Goal: Information Seeking & Learning: Learn about a topic

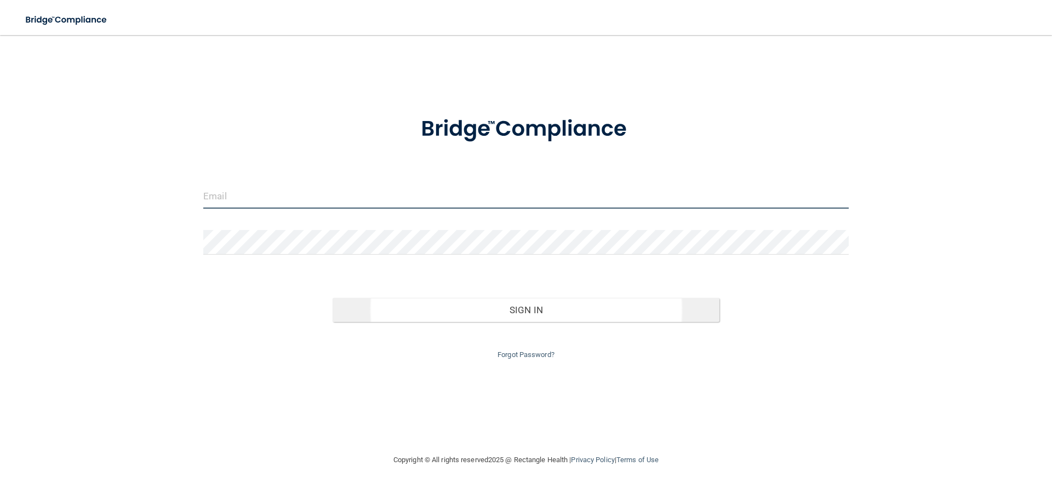
type input "[EMAIL_ADDRESS][DOMAIN_NAME]"
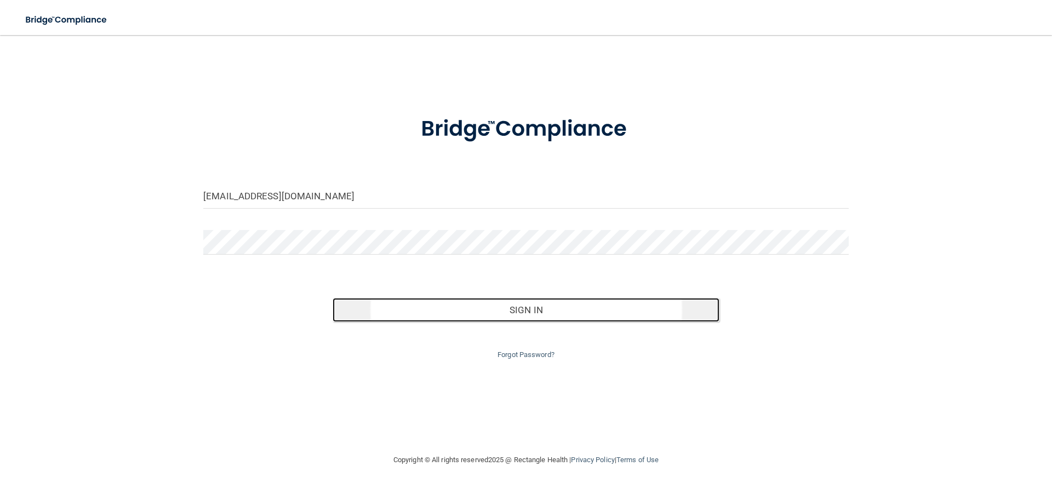
click at [522, 317] on button "Sign In" at bounding box center [526, 310] width 387 height 24
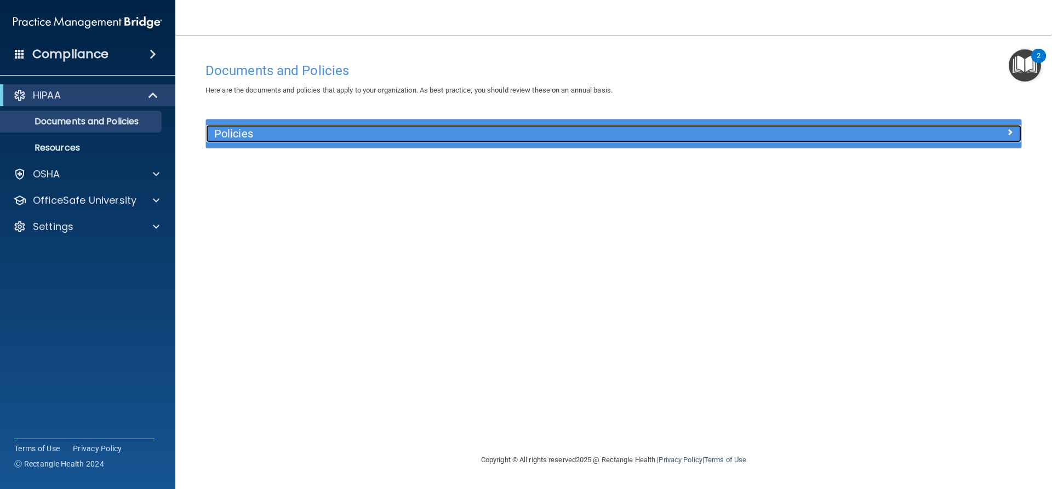
click at [832, 141] on div "Policies" at bounding box center [613, 134] width 815 height 18
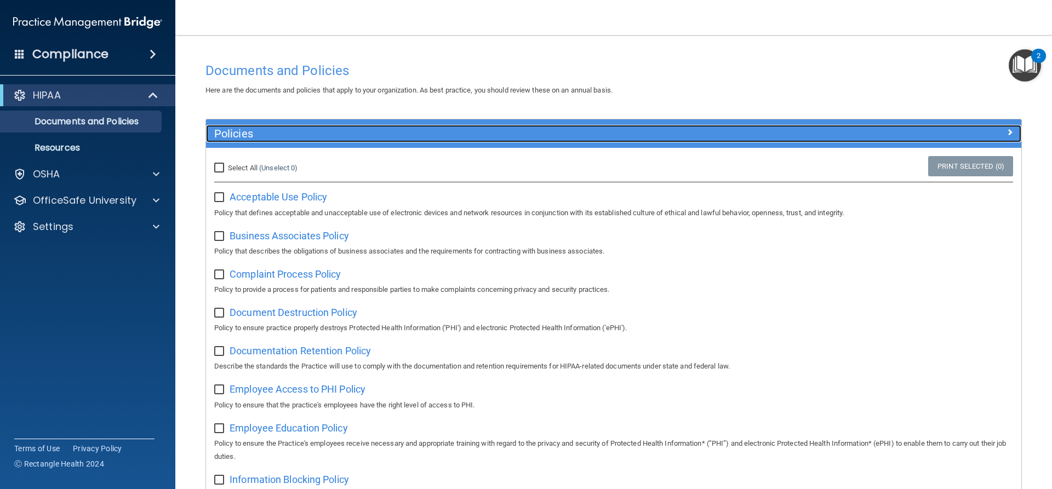
click at [832, 141] on div "Policies" at bounding box center [613, 134] width 815 height 18
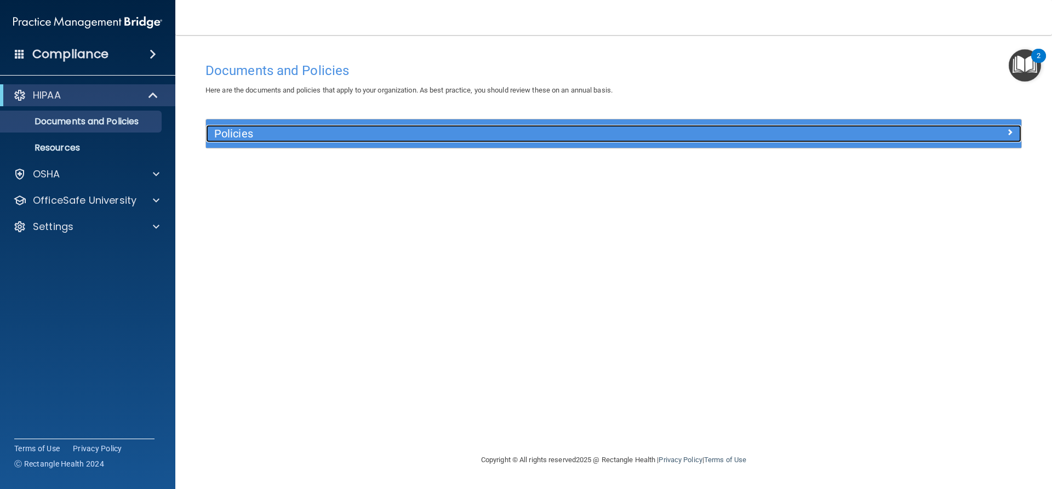
click at [830, 140] on div "Policies" at bounding box center [613, 134] width 815 height 18
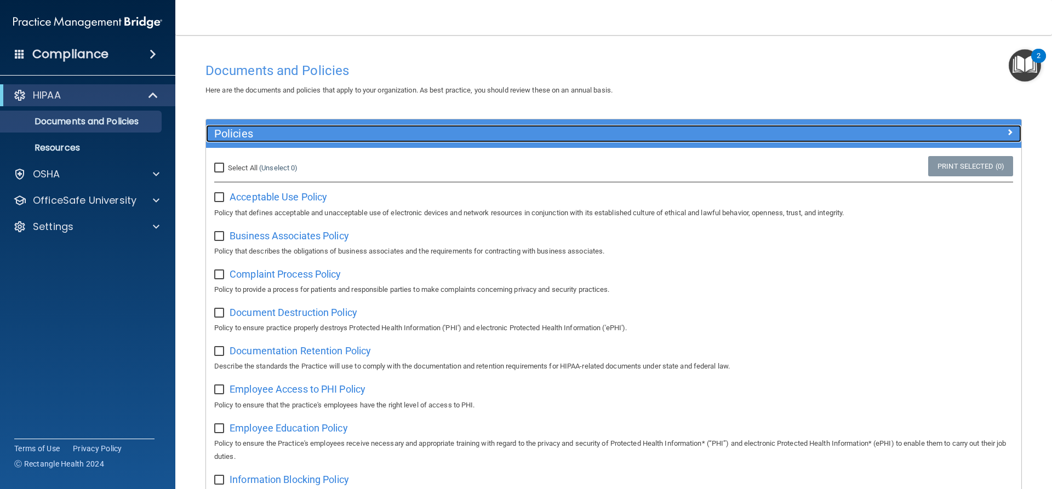
click at [830, 140] on div "Policies" at bounding box center [613, 134] width 815 height 18
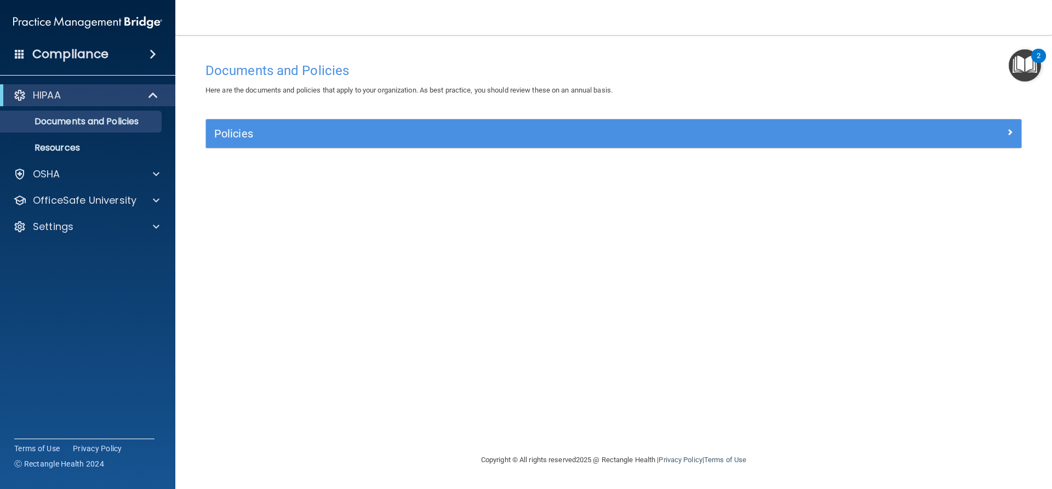
click at [1019, 62] on img "Open Resource Center, 2 new notifications" at bounding box center [1025, 65] width 32 height 32
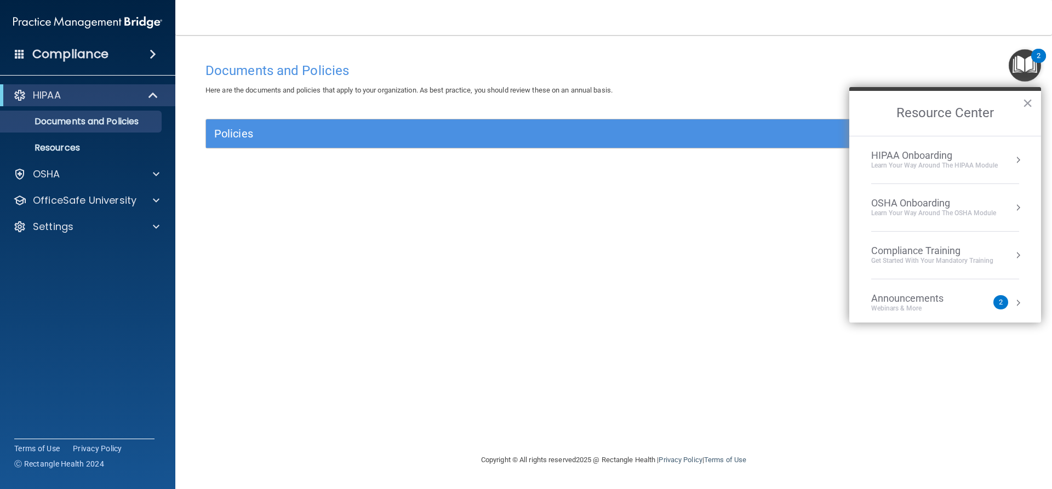
click at [991, 164] on div "Learn Your Way around the HIPAA module" at bounding box center [934, 165] width 127 height 9
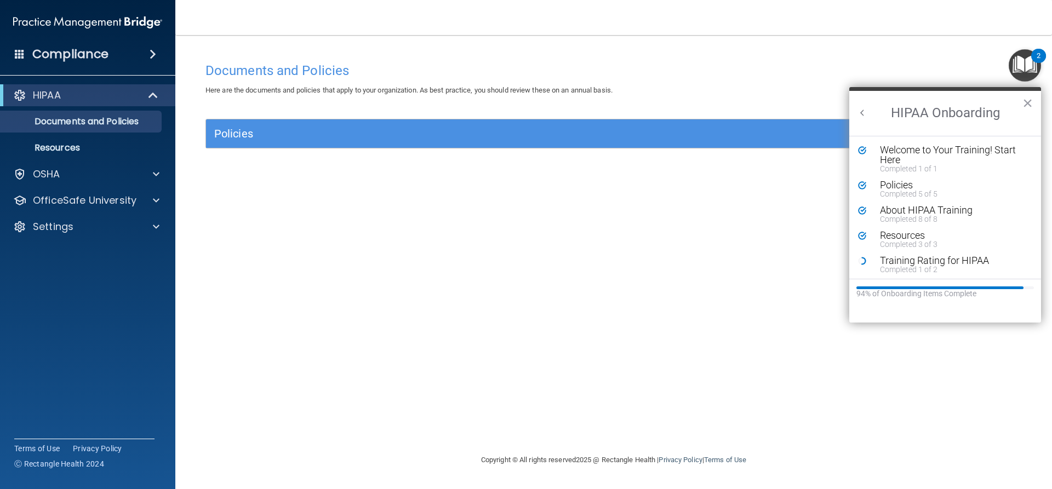
scroll to position [2, 0]
click at [891, 266] on div "Completed 1 of 2" at bounding box center [949, 268] width 139 height 8
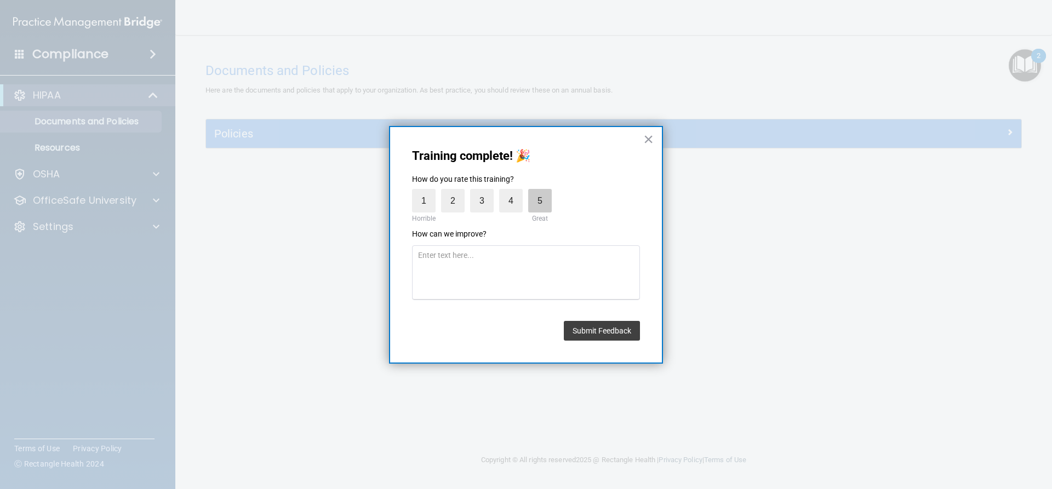
click at [537, 205] on label "5" at bounding box center [540, 201] width 24 height 24
click at [514, 192] on input "5" at bounding box center [514, 192] width 0 height 0
click at [616, 334] on button "Submit Feedback" at bounding box center [602, 331] width 76 height 20
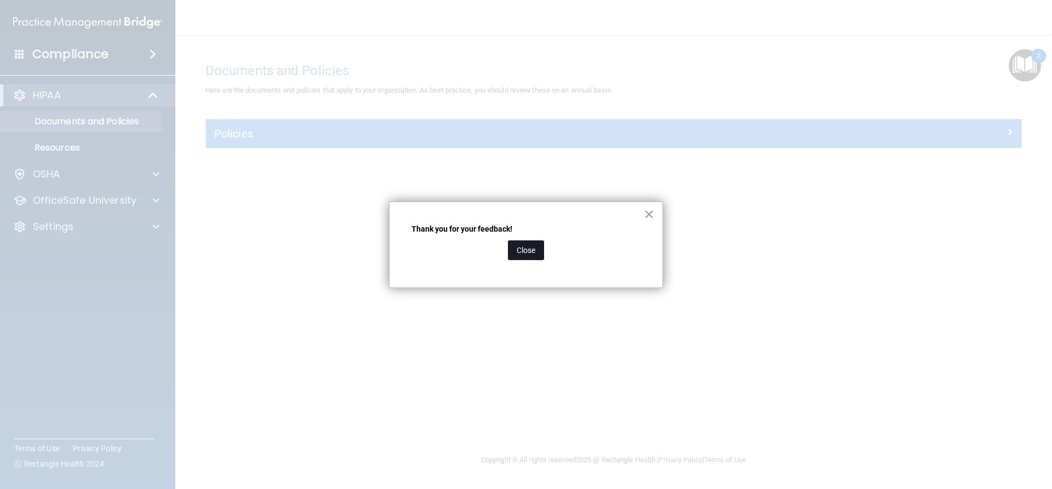
click at [525, 253] on button "Close" at bounding box center [526, 251] width 36 height 20
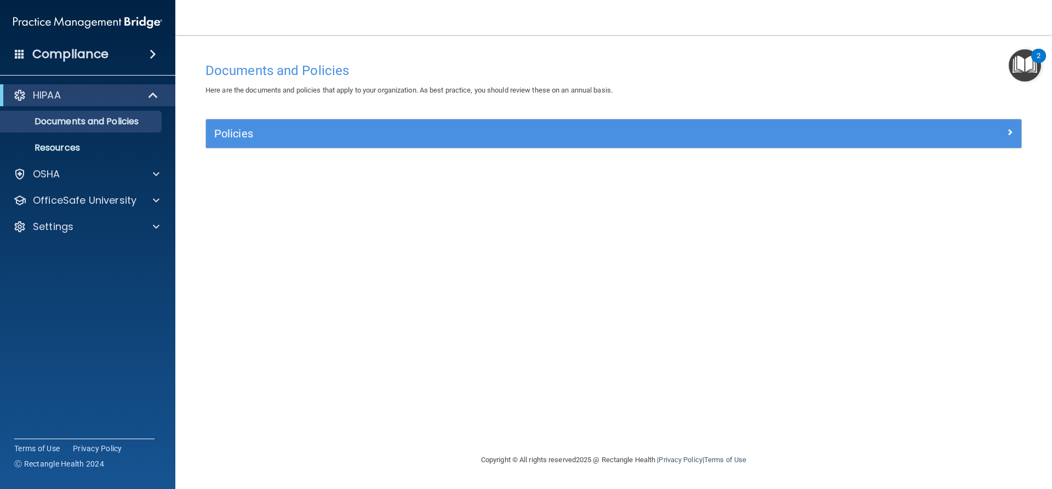
click at [1013, 58] on img "Open Resource Center, 2 new notifications" at bounding box center [1025, 65] width 32 height 32
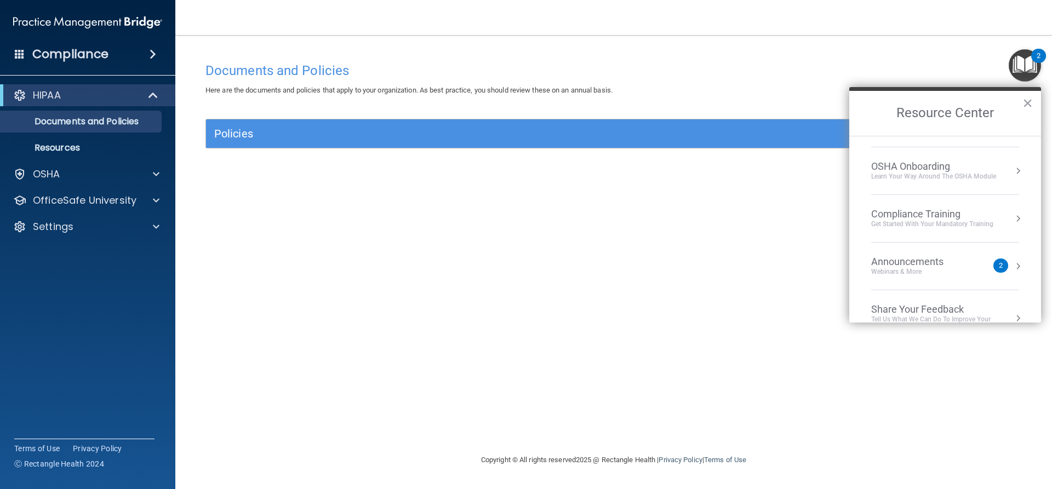
scroll to position [0, 0]
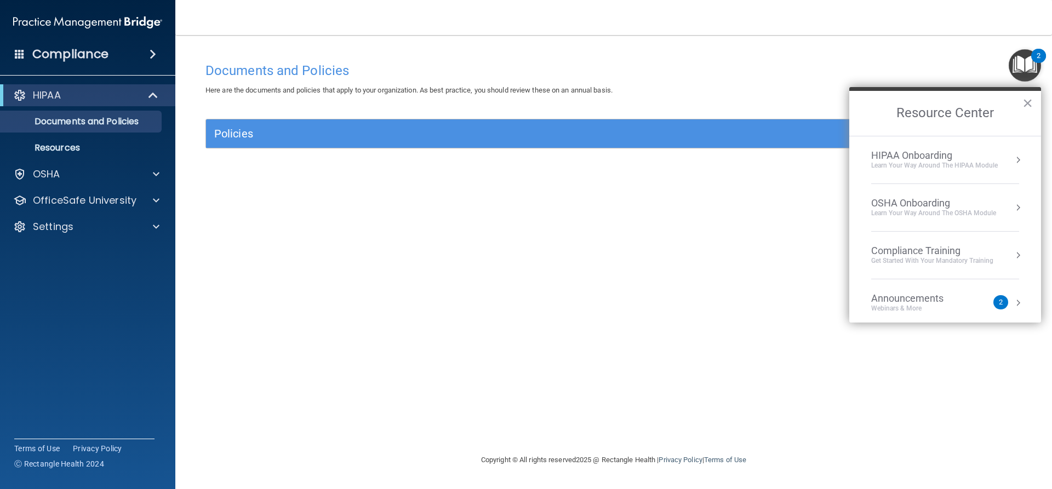
click at [985, 158] on div "HIPAA Onboarding" at bounding box center [934, 156] width 127 height 12
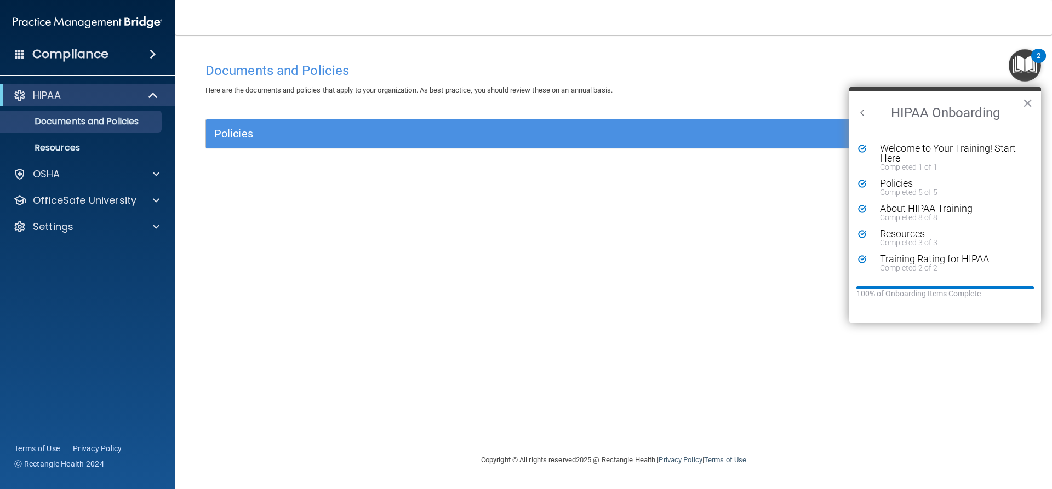
scroll to position [2, 0]
click at [1031, 107] on button "×" at bounding box center [1027, 103] width 10 height 18
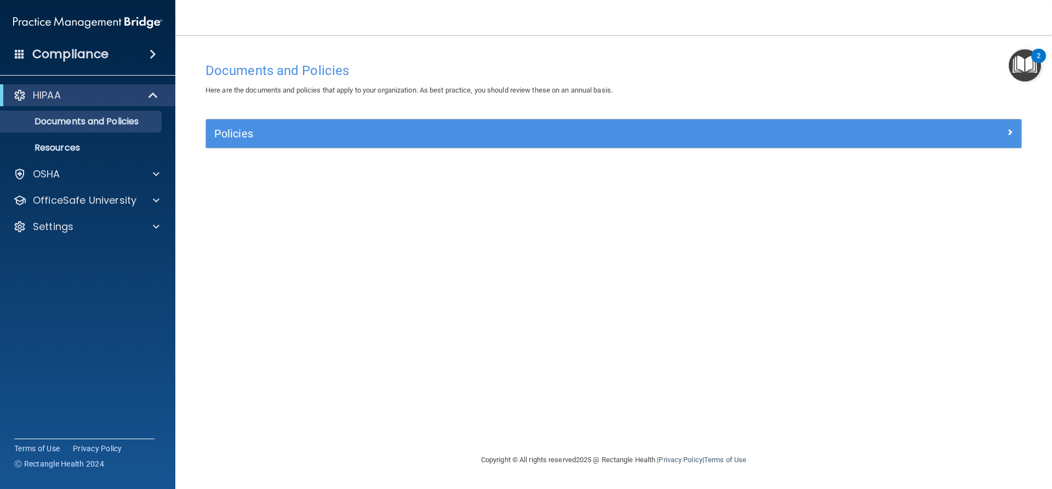
click at [1028, 79] on img "Open Resource Center, 2 new notifications" at bounding box center [1025, 65] width 32 height 32
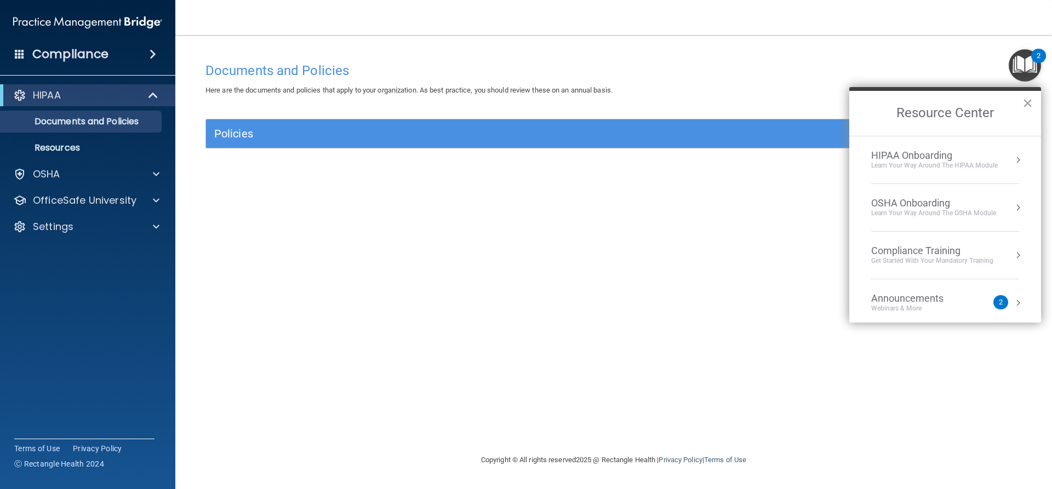
click at [987, 205] on div "OSHA Onboarding" at bounding box center [933, 203] width 125 height 12
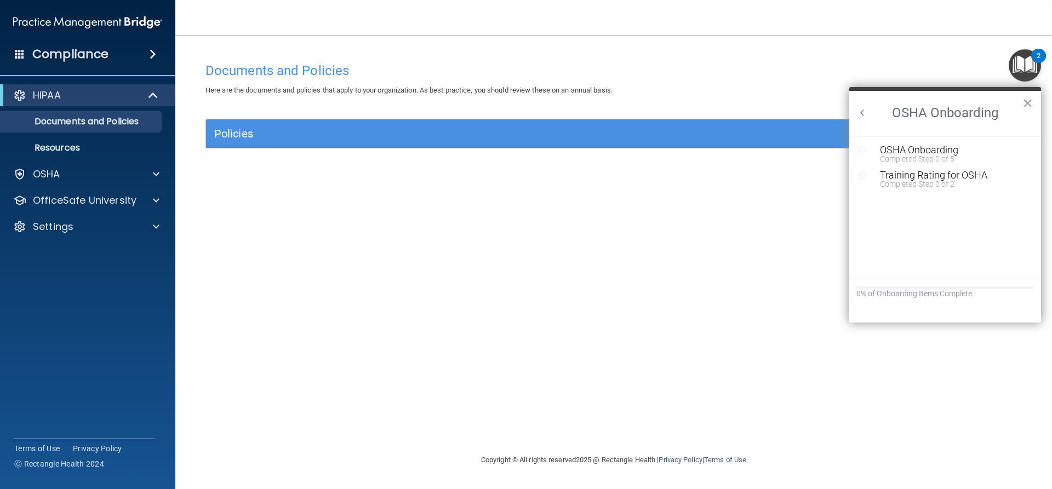
scroll to position [0, 0]
click at [914, 156] on div "Completed Step 0 of 5" at bounding box center [953, 159] width 147 height 8
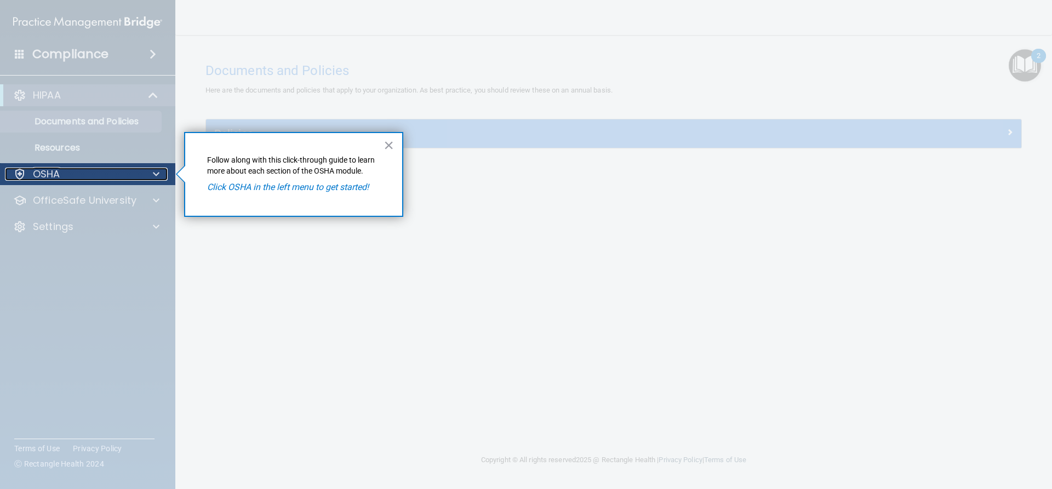
click at [89, 172] on div "OSHA" at bounding box center [73, 174] width 136 height 13
click at [299, 188] on em "Click OSHA in the left menu to get started!" at bounding box center [288, 187] width 162 height 10
click at [59, 204] on div at bounding box center [88, 337] width 176 height 304
click at [106, 202] on div at bounding box center [88, 337] width 176 height 304
click at [274, 190] on em "Click OSHA in the left menu to get started!" at bounding box center [288, 187] width 162 height 10
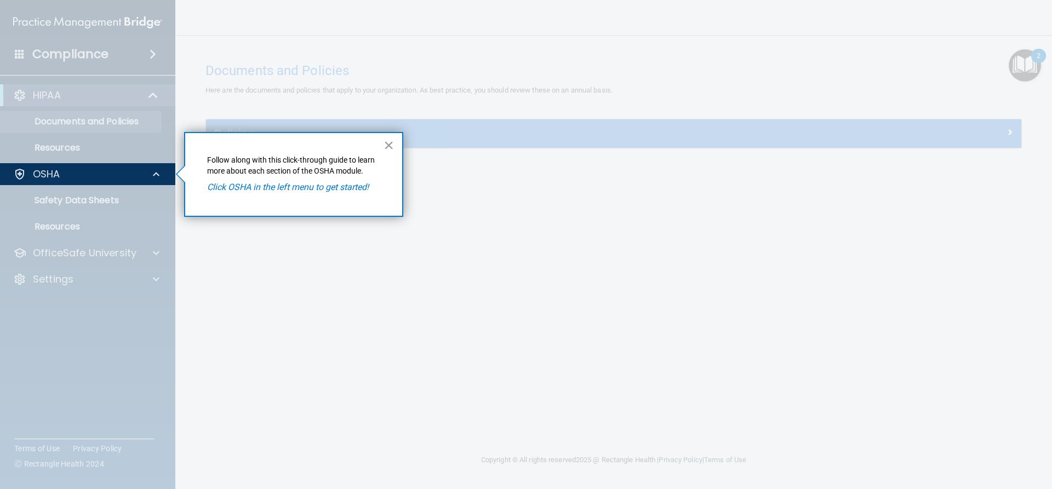
click at [390, 142] on button "×" at bounding box center [389, 145] width 10 height 18
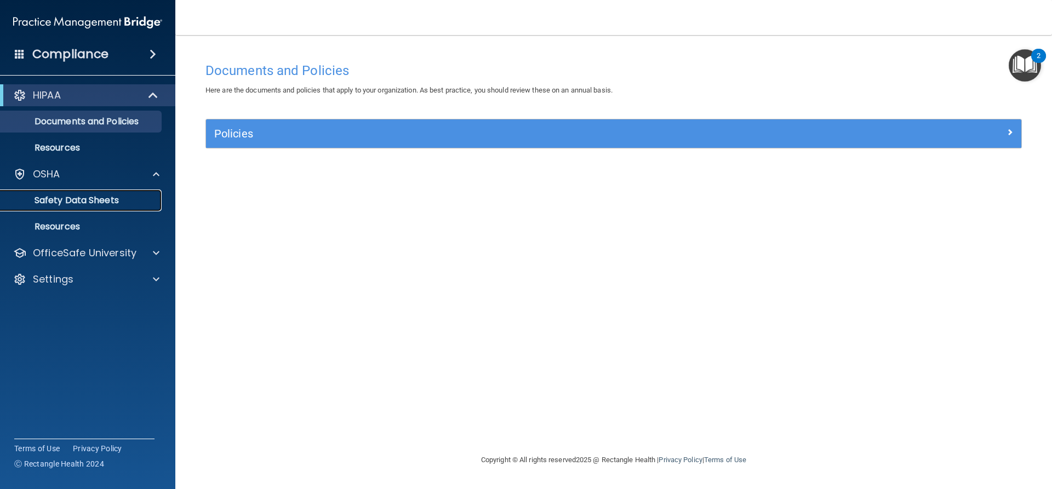
click at [76, 201] on p "Safety Data Sheets" at bounding box center [82, 200] width 150 height 11
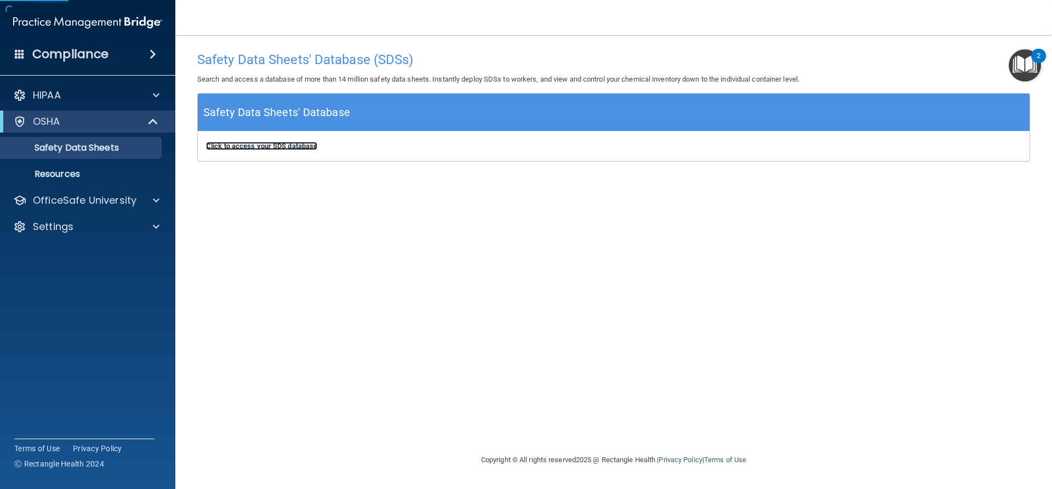
click at [274, 147] on b "Click to access your SDS database" at bounding box center [261, 146] width 111 height 8
click at [92, 170] on p "Resources" at bounding box center [82, 174] width 150 height 11
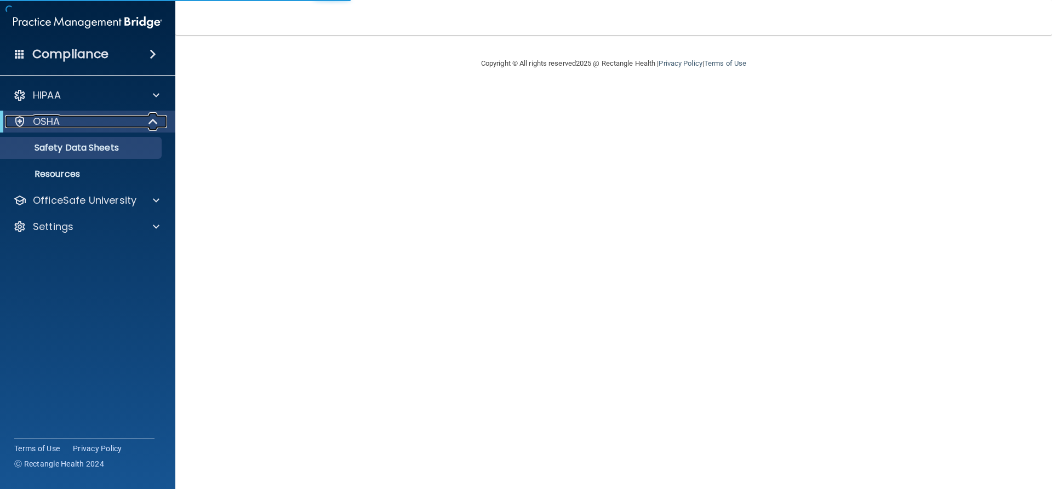
click at [75, 116] on div "OSHA" at bounding box center [72, 121] width 135 height 13
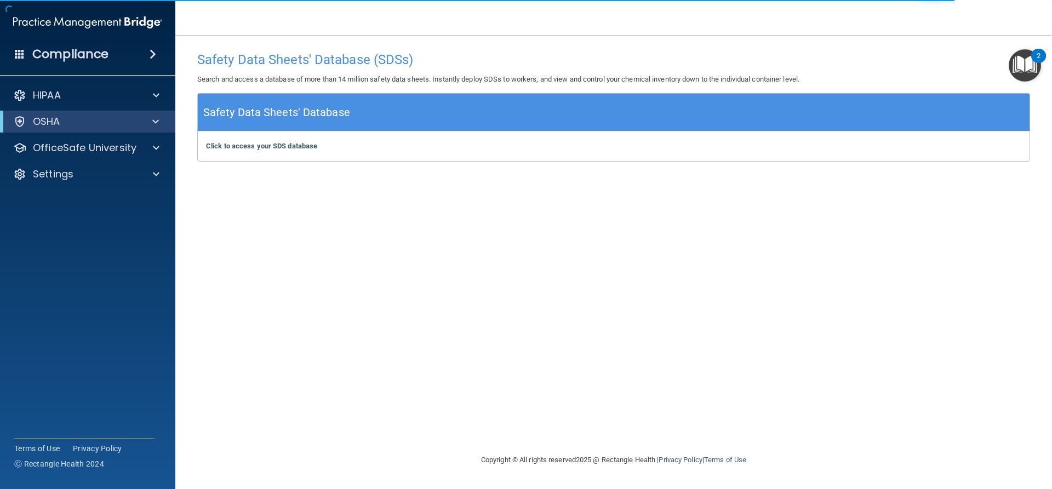
click at [1027, 64] on img "Open Resource Center, 2 new notifications" at bounding box center [1025, 65] width 32 height 32
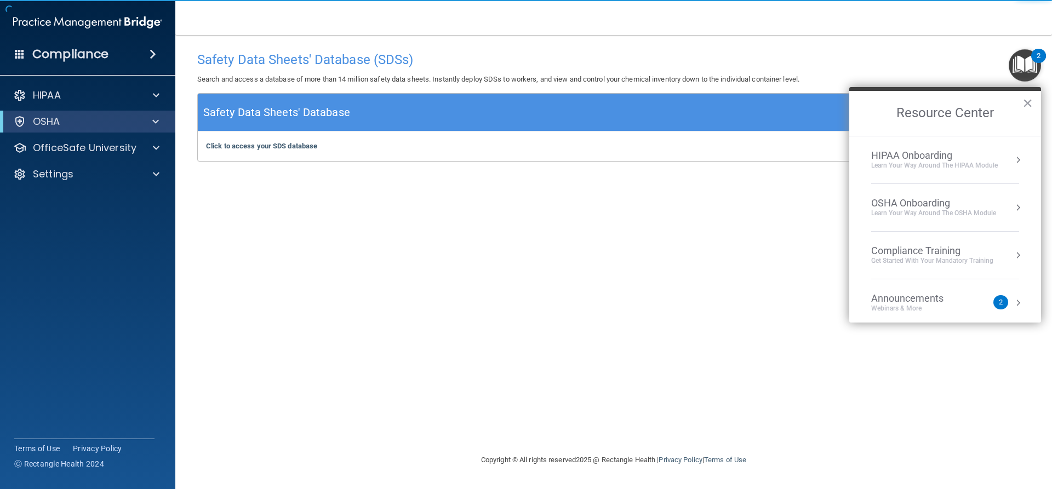
click at [968, 213] on div "Learn your way around the OSHA module" at bounding box center [933, 213] width 125 height 9
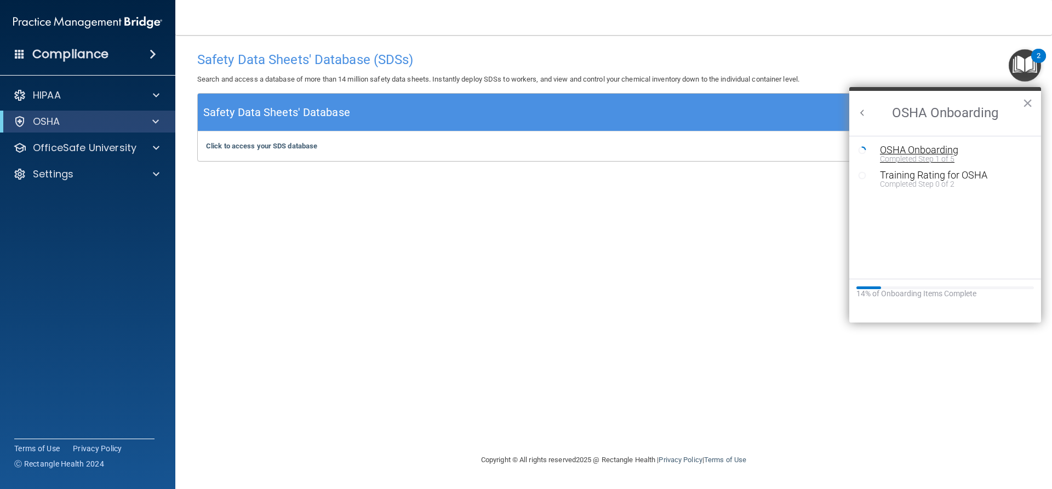
click at [882, 158] on div "Completed Step 1 of 5" at bounding box center [953, 159] width 147 height 8
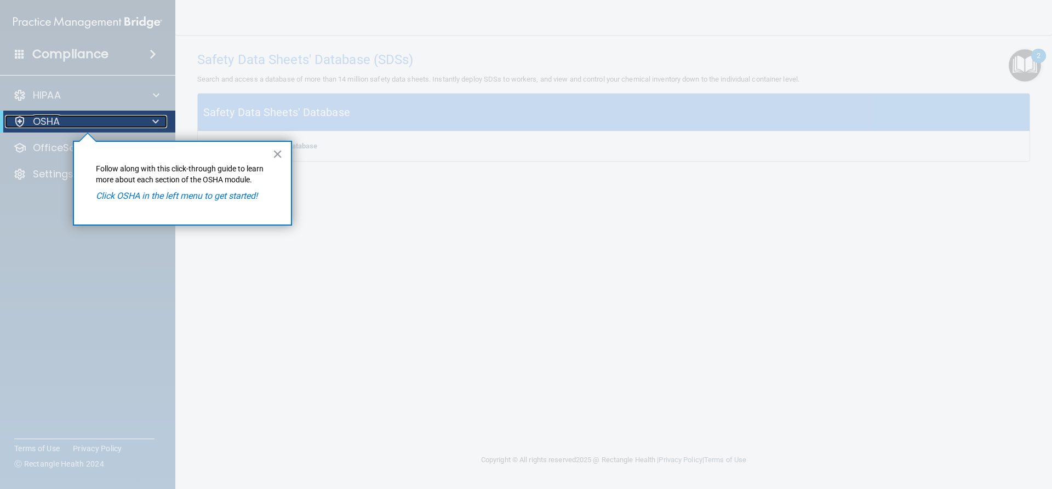
click at [66, 116] on div "OSHA" at bounding box center [72, 121] width 135 height 13
click at [14, 121] on div at bounding box center [19, 121] width 13 height 13
click at [56, 151] on div at bounding box center [87, 311] width 175 height 357
click at [215, 198] on em "Click OSHA in the left menu to get started!" at bounding box center [177, 196] width 162 height 10
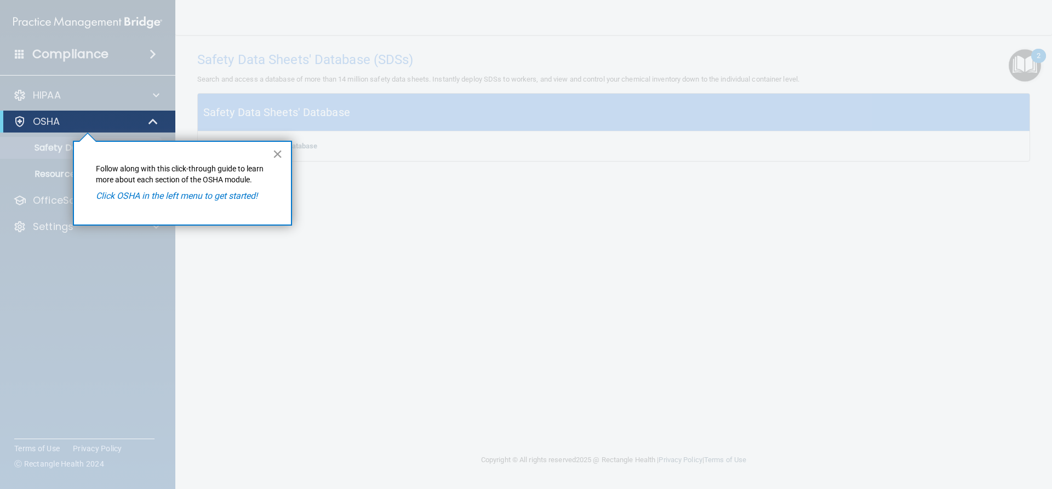
click at [282, 154] on button "×" at bounding box center [277, 154] width 10 height 18
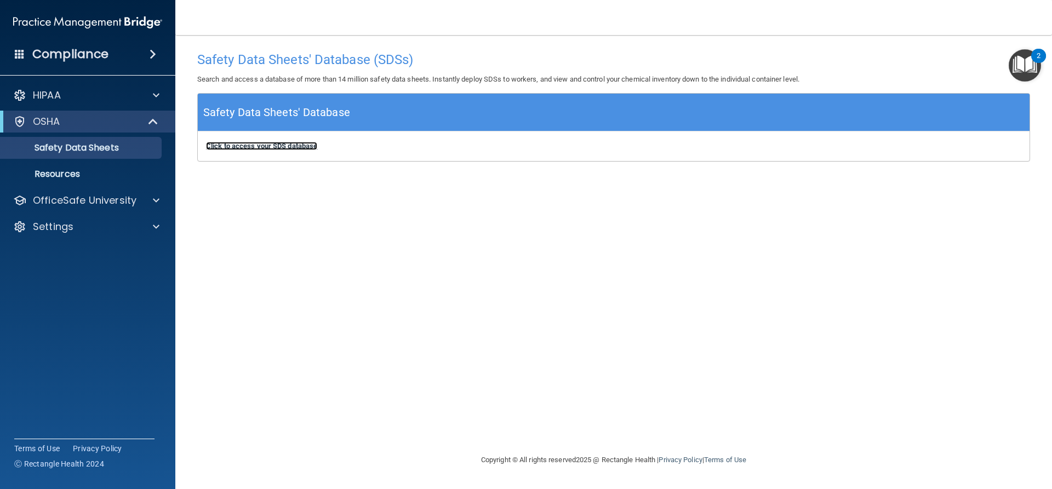
click at [247, 147] on b "Click to access your SDS database" at bounding box center [261, 146] width 111 height 8
click at [93, 173] on p "Resources" at bounding box center [82, 174] width 150 height 11
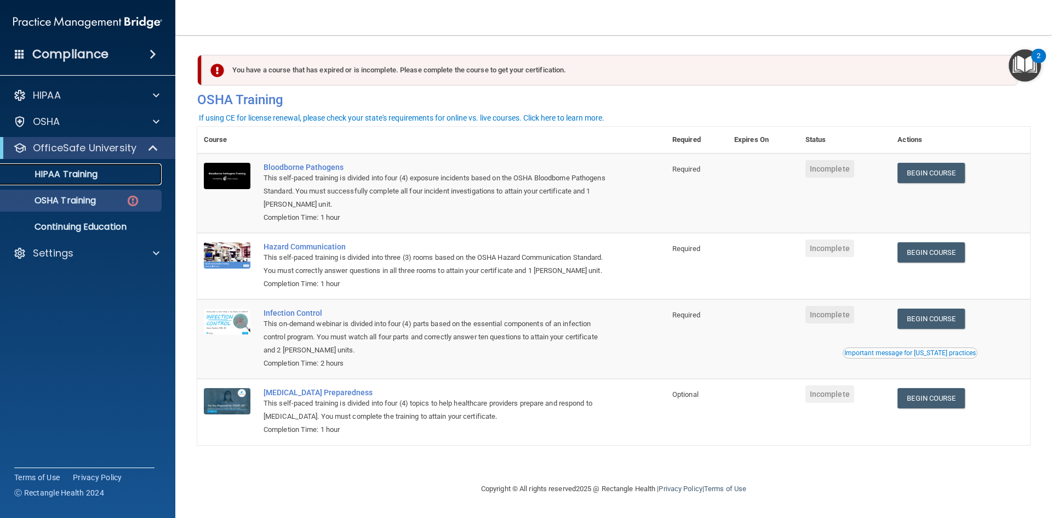
click at [89, 171] on p "HIPAA Training" at bounding box center [52, 174] width 90 height 11
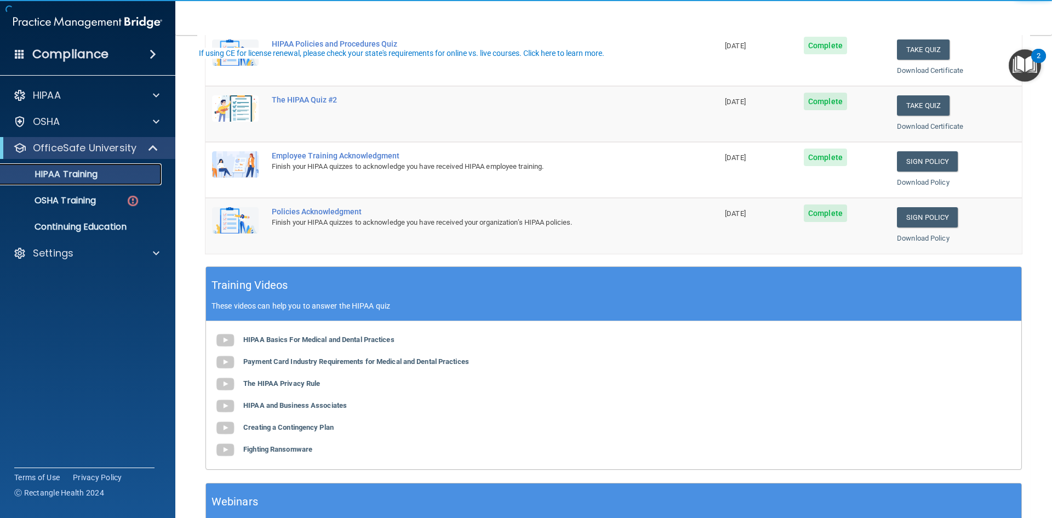
scroll to position [219, 0]
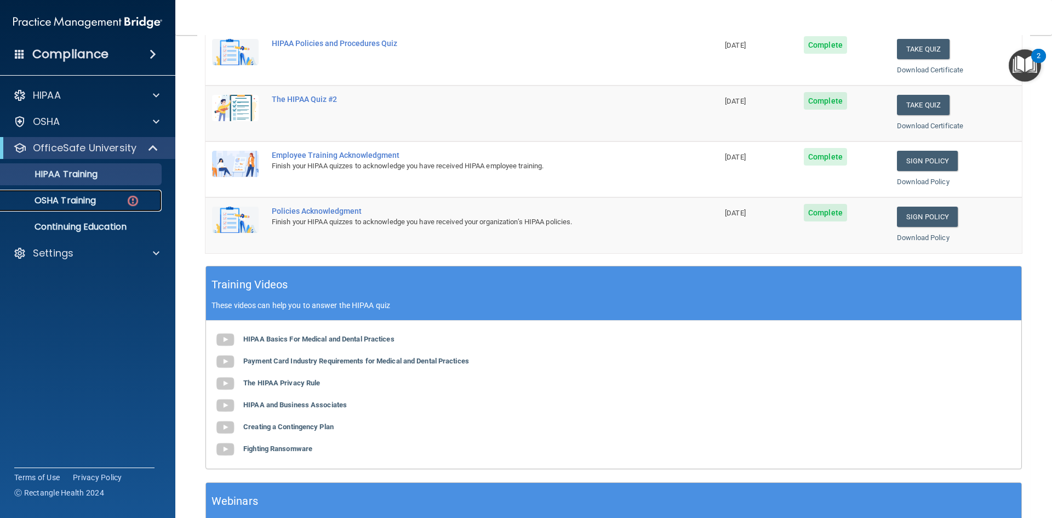
click at [83, 205] on p "OSHA Training" at bounding box center [51, 200] width 89 height 11
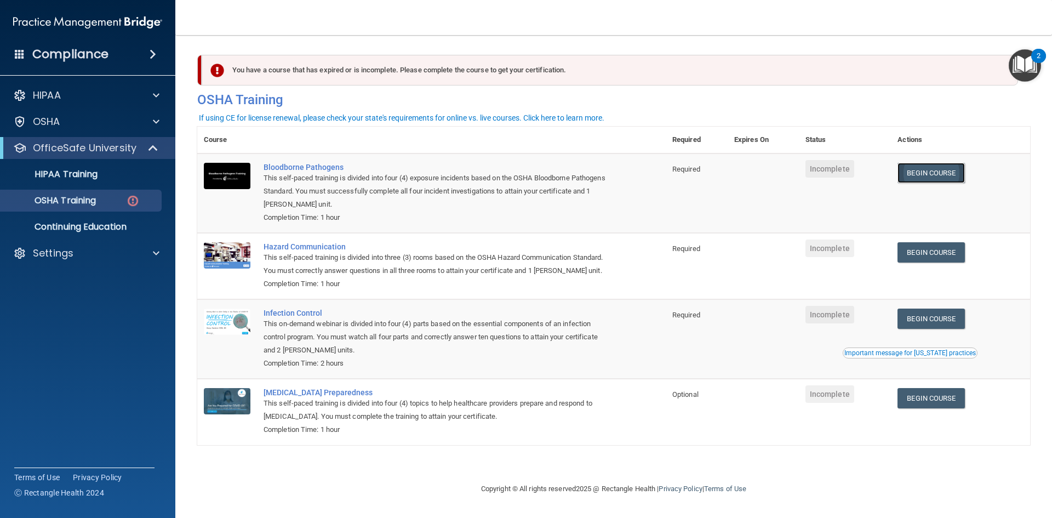
click at [932, 170] on link "Begin Course" at bounding box center [930, 173] width 67 height 20
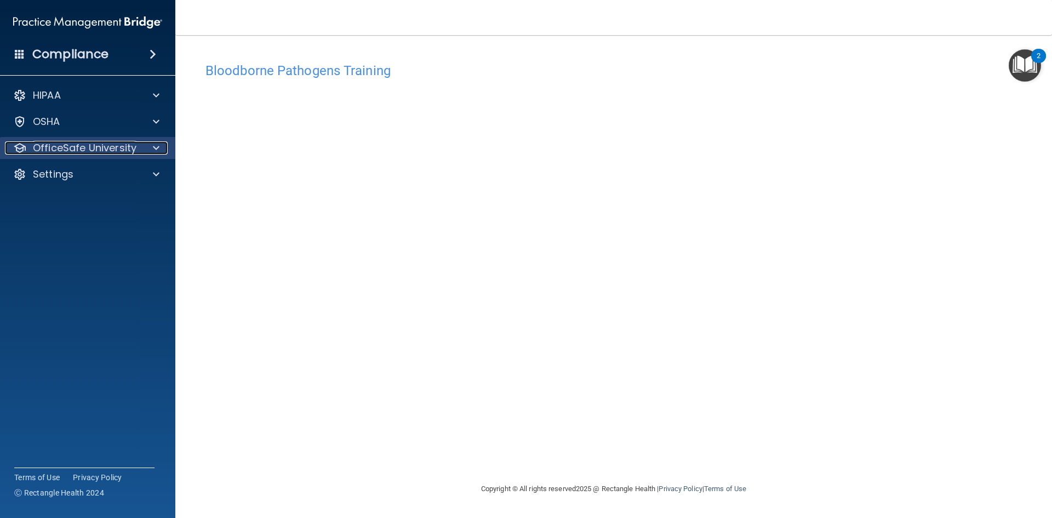
click at [159, 146] on div at bounding box center [154, 147] width 27 height 13
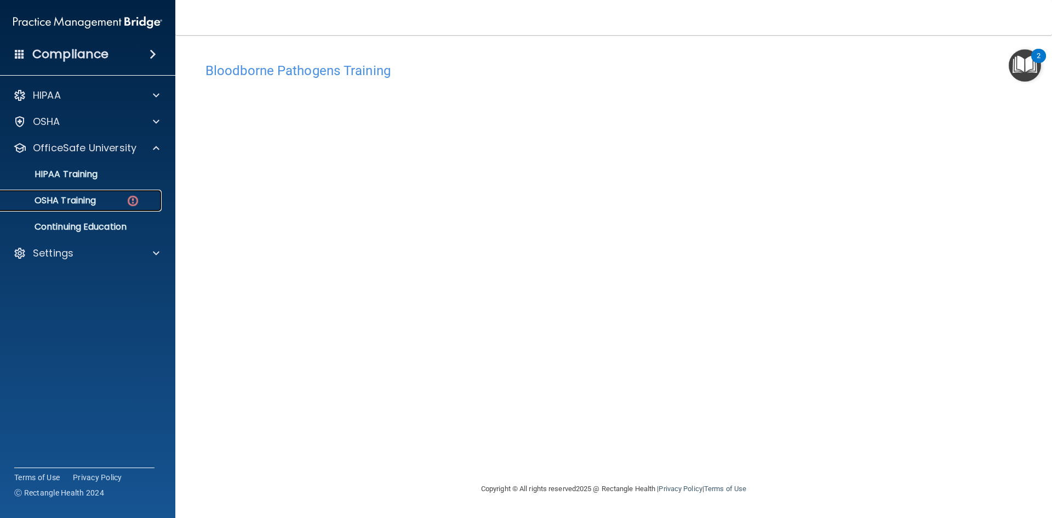
click at [78, 193] on link "OSHA Training" at bounding box center [75, 201] width 173 height 22
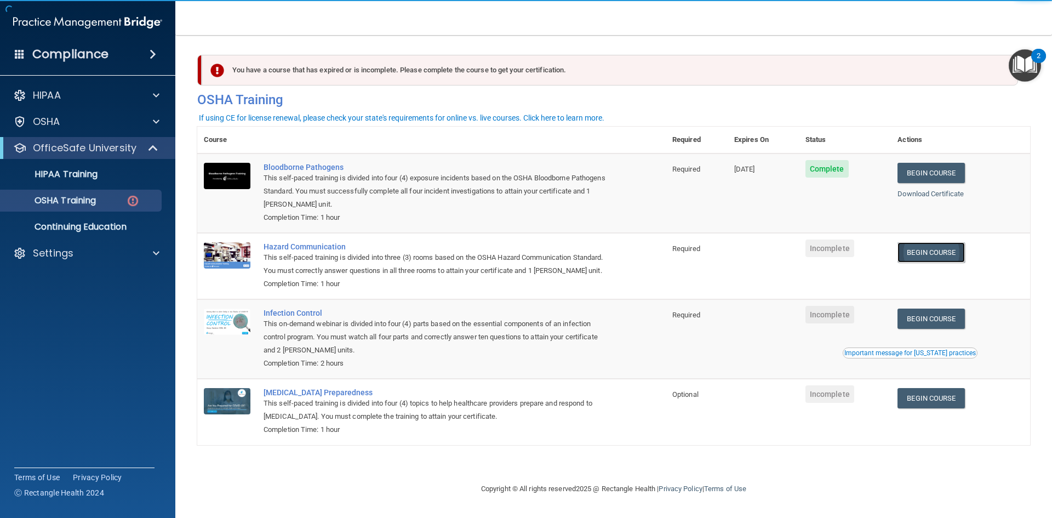
click at [937, 257] on link "Begin Course" at bounding box center [930, 252] width 67 height 20
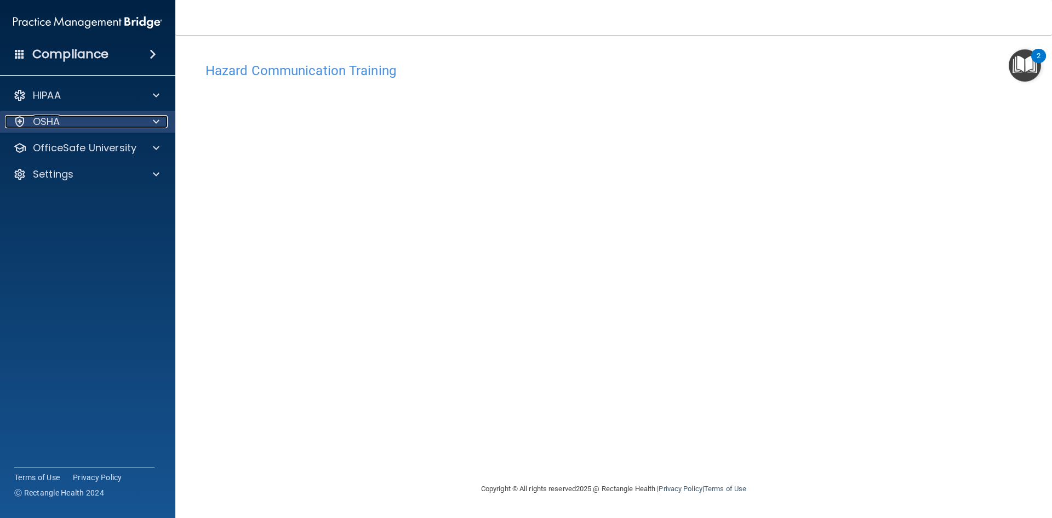
click at [119, 117] on div "OSHA" at bounding box center [73, 121] width 136 height 13
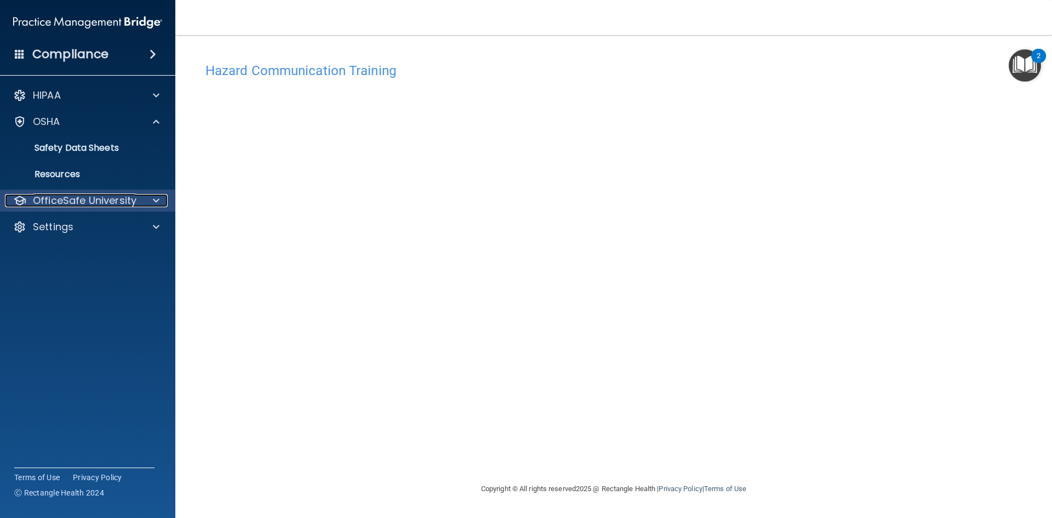
click at [126, 199] on p "OfficeSafe University" at bounding box center [85, 200] width 104 height 13
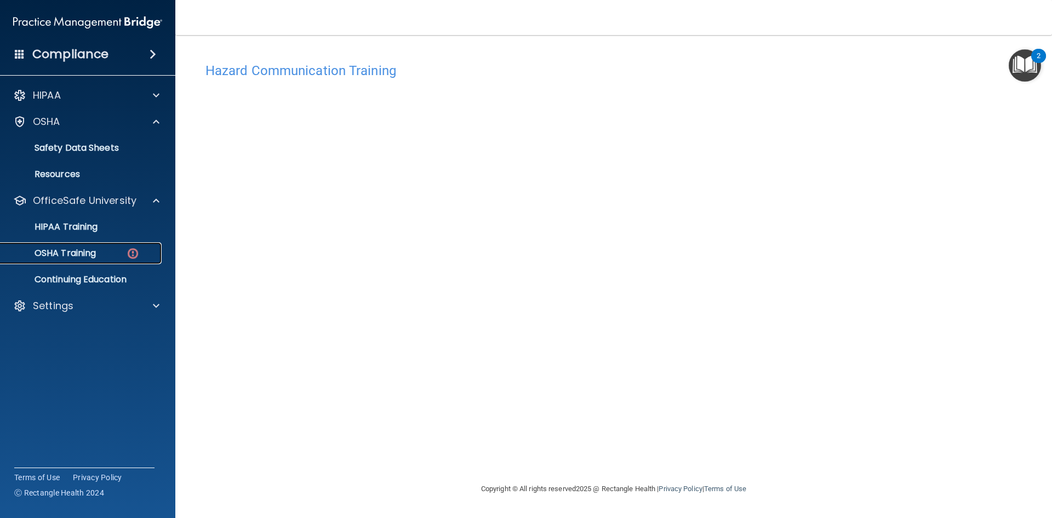
click at [91, 256] on p "OSHA Training" at bounding box center [51, 253] width 89 height 11
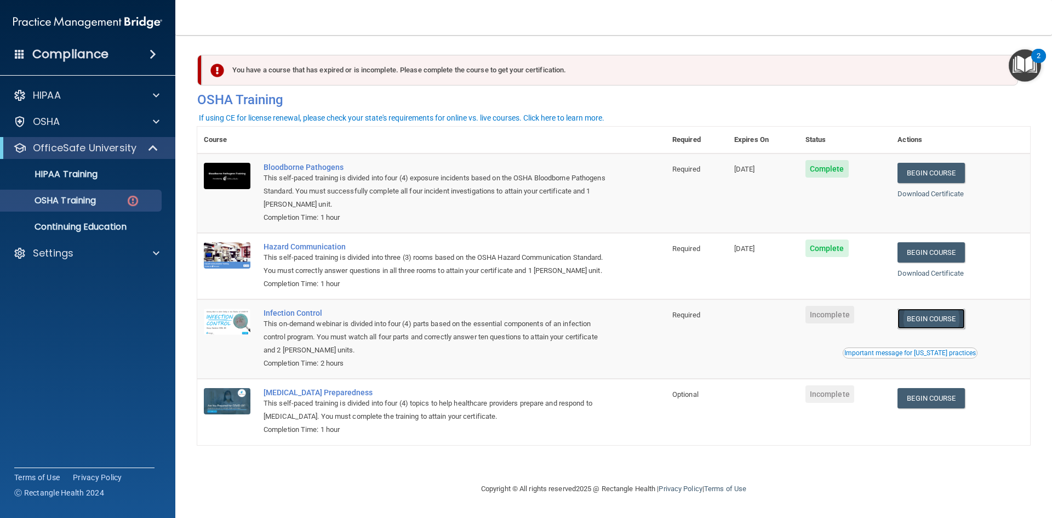
click at [957, 319] on link "Begin Course" at bounding box center [930, 318] width 67 height 20
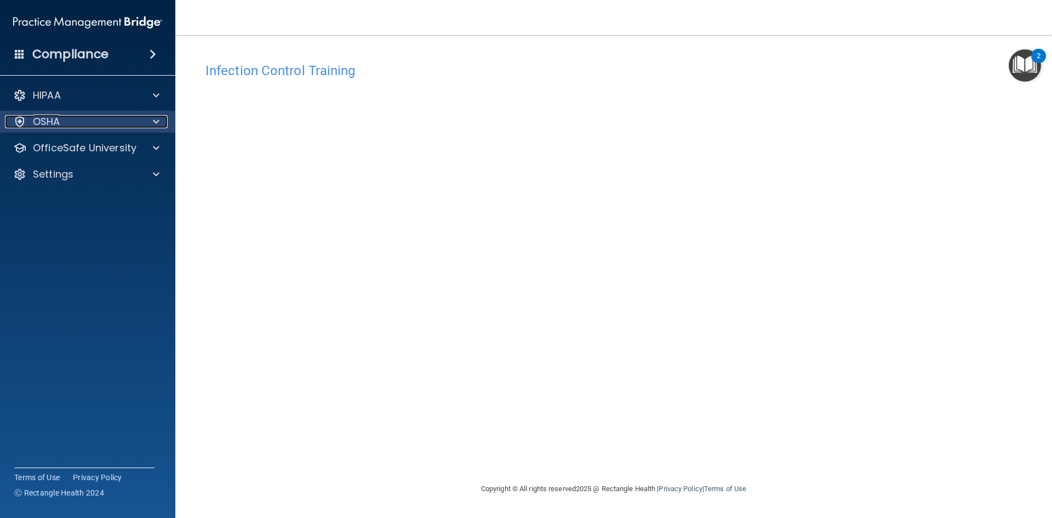
click at [115, 116] on div "OSHA" at bounding box center [73, 121] width 136 height 13
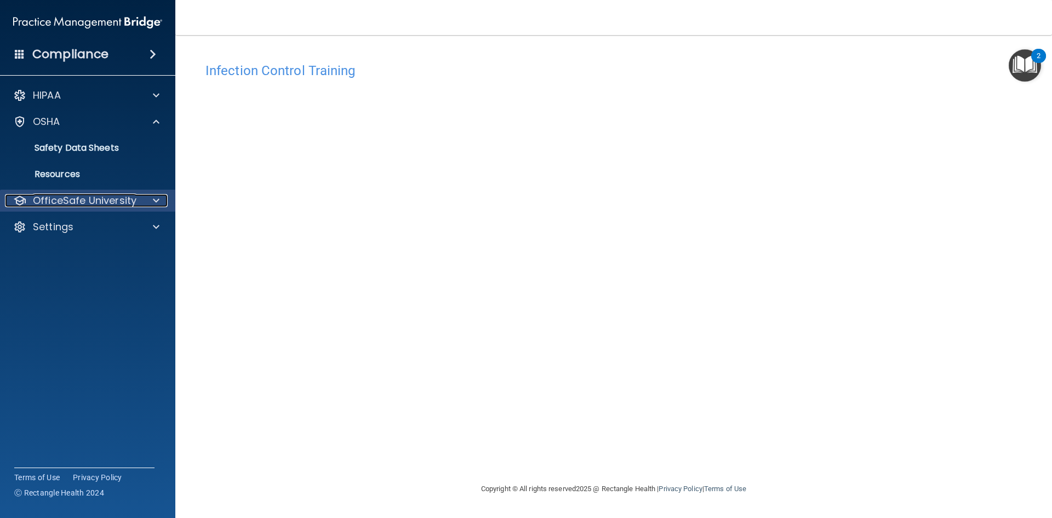
click at [132, 204] on p "OfficeSafe University" at bounding box center [85, 200] width 104 height 13
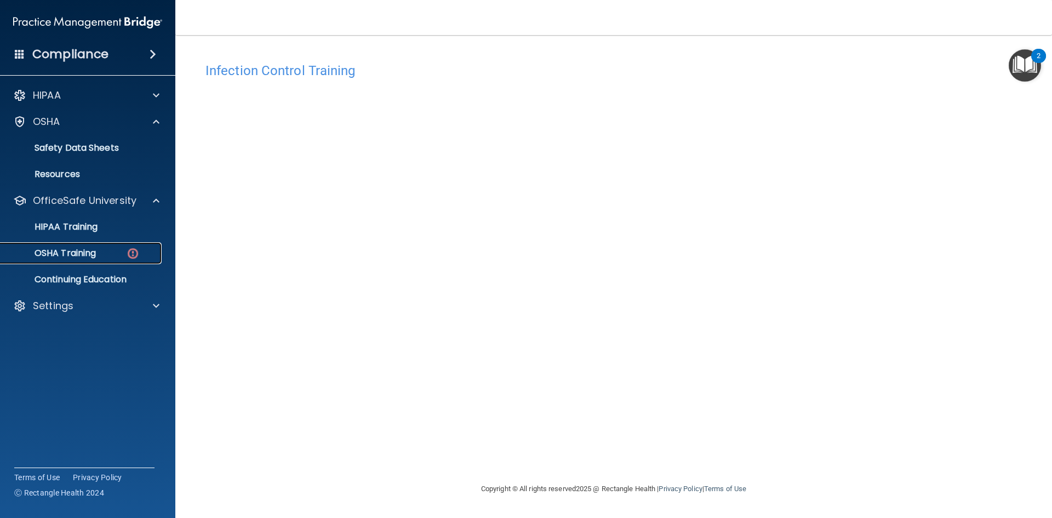
click at [108, 260] on link "OSHA Training" at bounding box center [75, 253] width 173 height 22
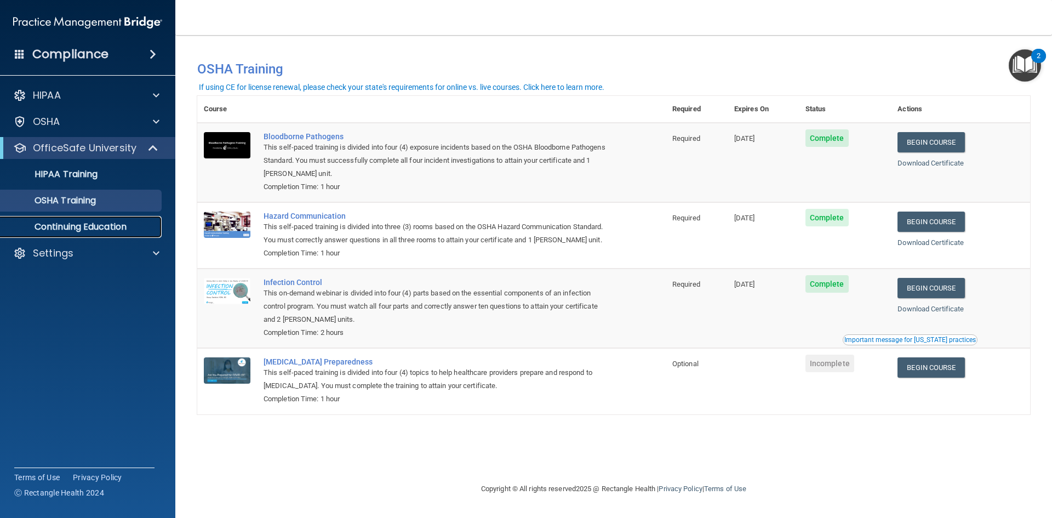
click at [109, 227] on p "Continuing Education" at bounding box center [82, 226] width 150 height 11
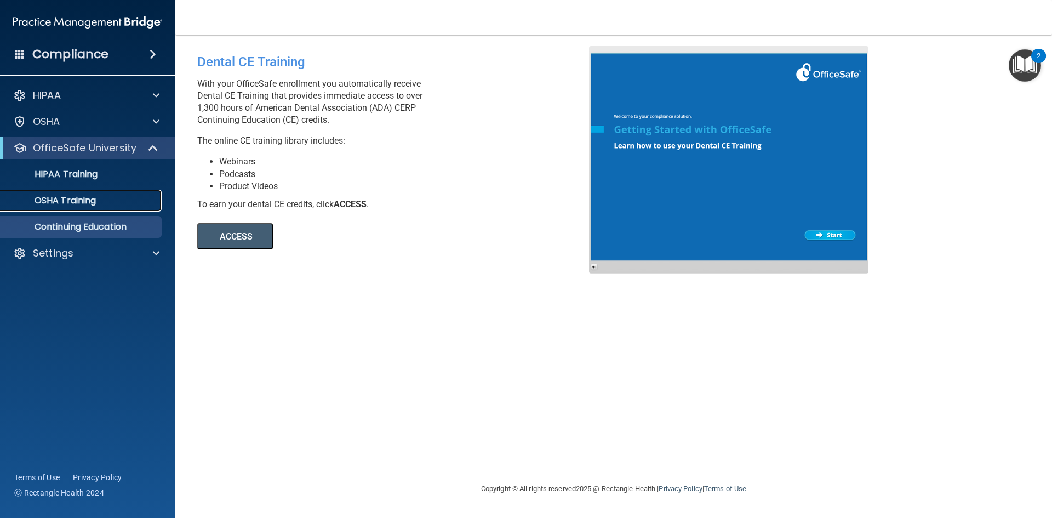
click at [100, 208] on link "OSHA Training" at bounding box center [75, 201] width 173 height 22
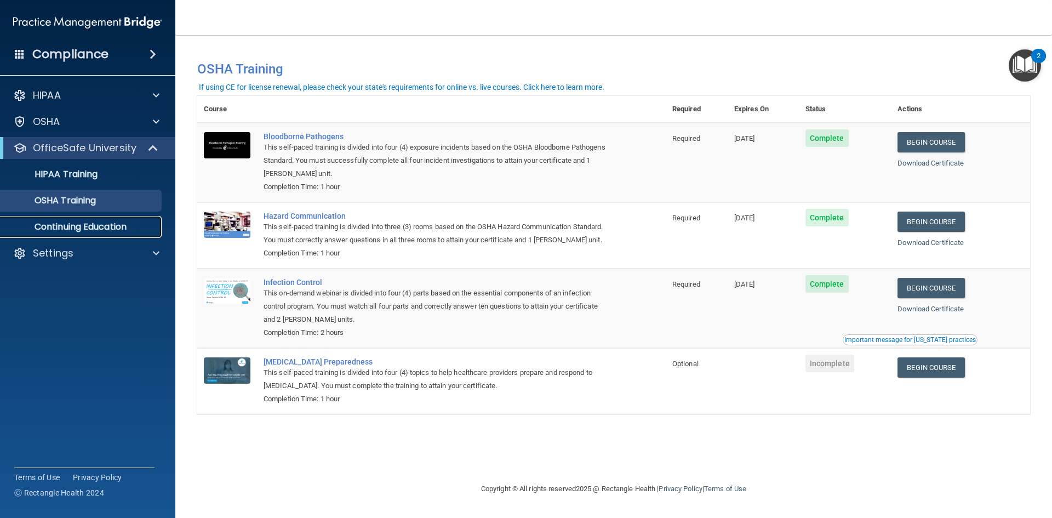
click at [82, 230] on p "Continuing Education" at bounding box center [82, 226] width 150 height 11
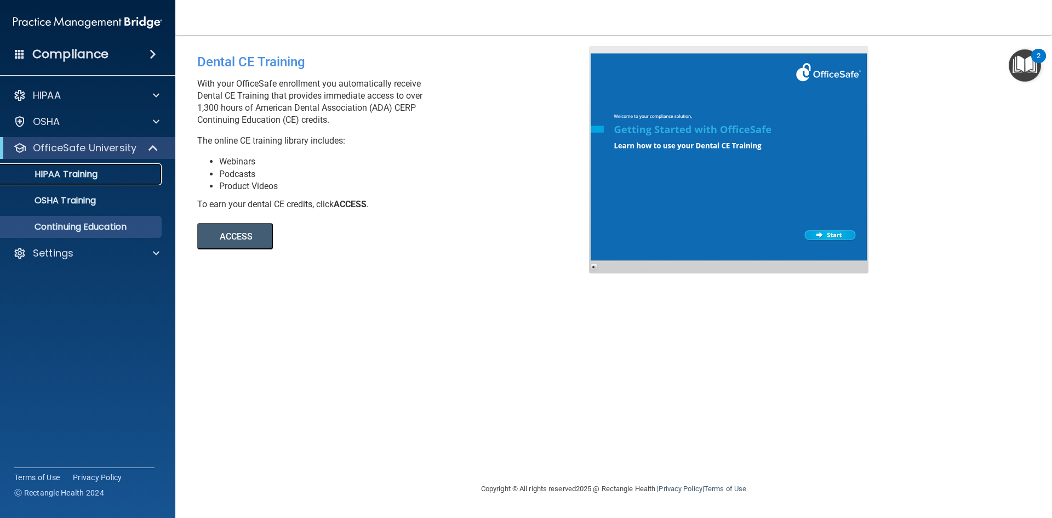
click at [71, 174] on p "HIPAA Training" at bounding box center [52, 174] width 90 height 11
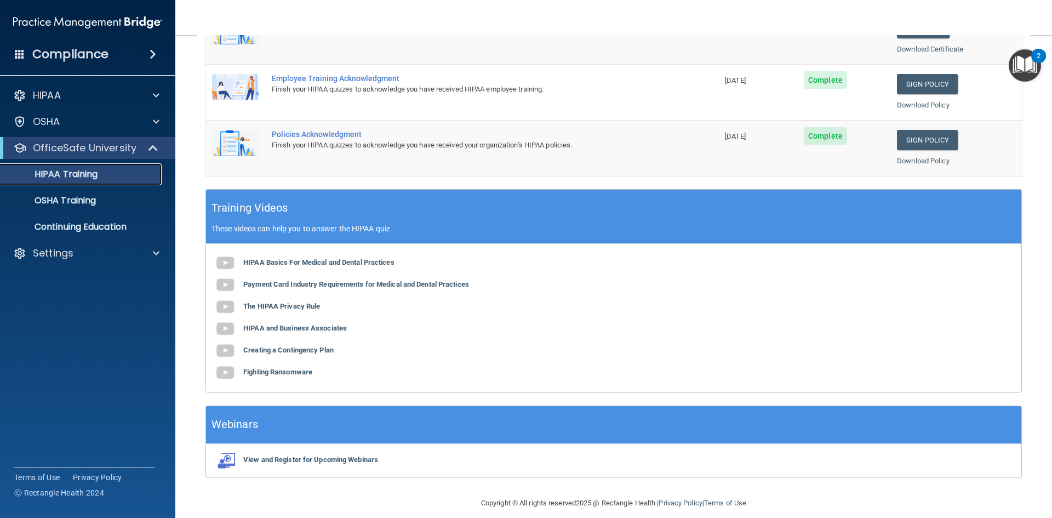
scroll to position [307, 0]
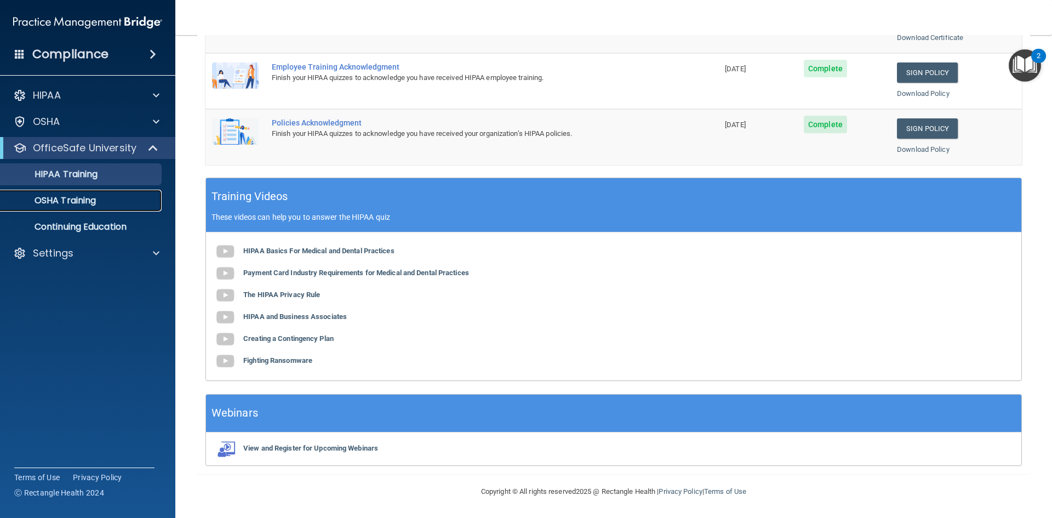
click at [81, 205] on p "OSHA Training" at bounding box center [51, 200] width 89 height 11
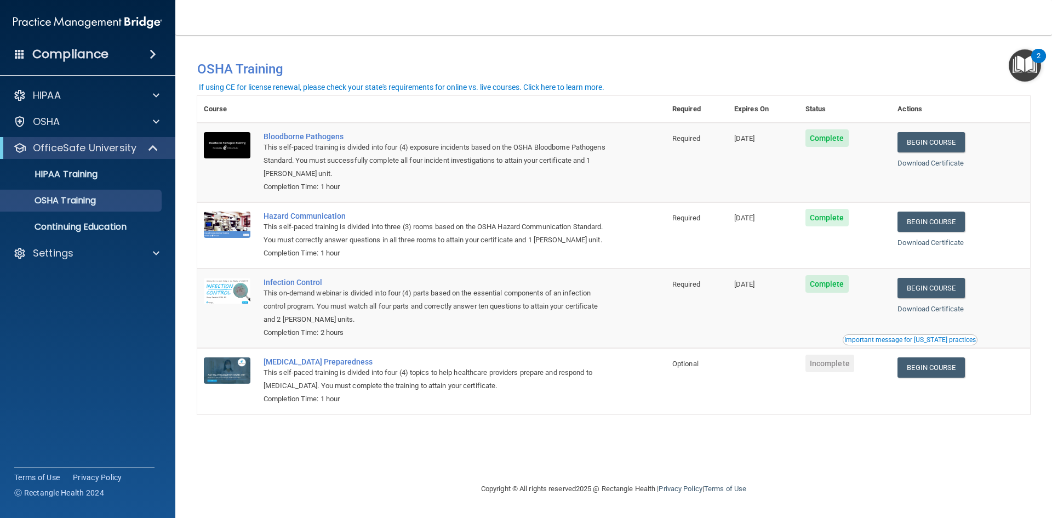
click at [759, 313] on td "[DATE]" at bounding box center [763, 307] width 71 height 79
